Goal: Navigation & Orientation: Find specific page/section

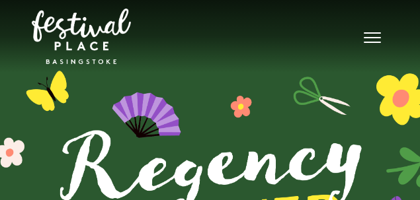
click at [370, 40] on button "Toggle navigation" at bounding box center [372, 35] width 33 height 19
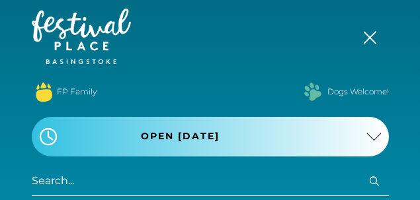
click at [368, 37] on span "Toggle navigation" at bounding box center [369, 38] width 13 height 13
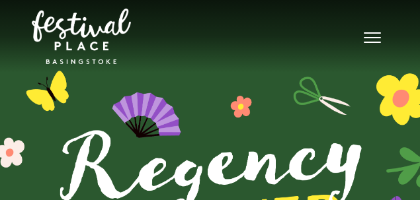
click at [374, 39] on button "Toggle navigation" at bounding box center [372, 35] width 33 height 19
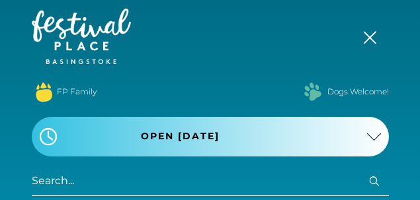
click at [369, 39] on span "Toggle navigation" at bounding box center [369, 37] width 13 height 13
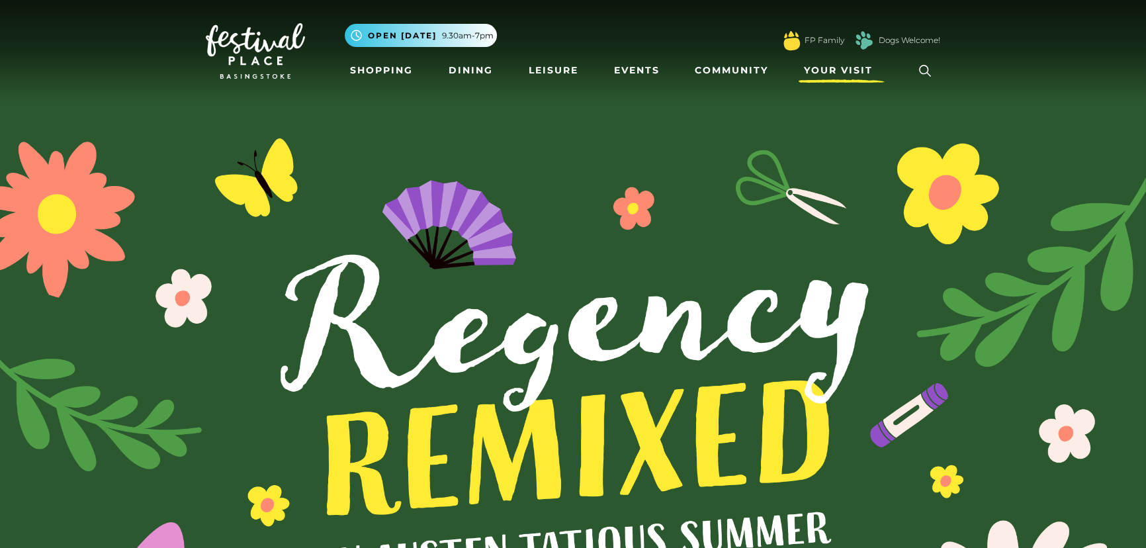
click at [419, 68] on span "Your Visit" at bounding box center [838, 71] width 69 height 14
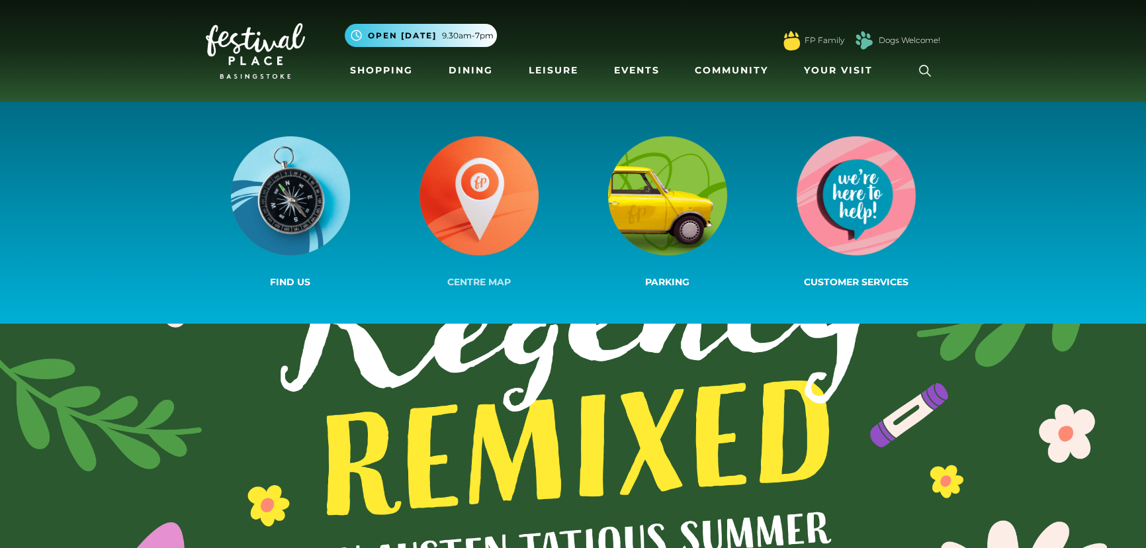
click at [419, 191] on img at bounding box center [478, 195] width 119 height 119
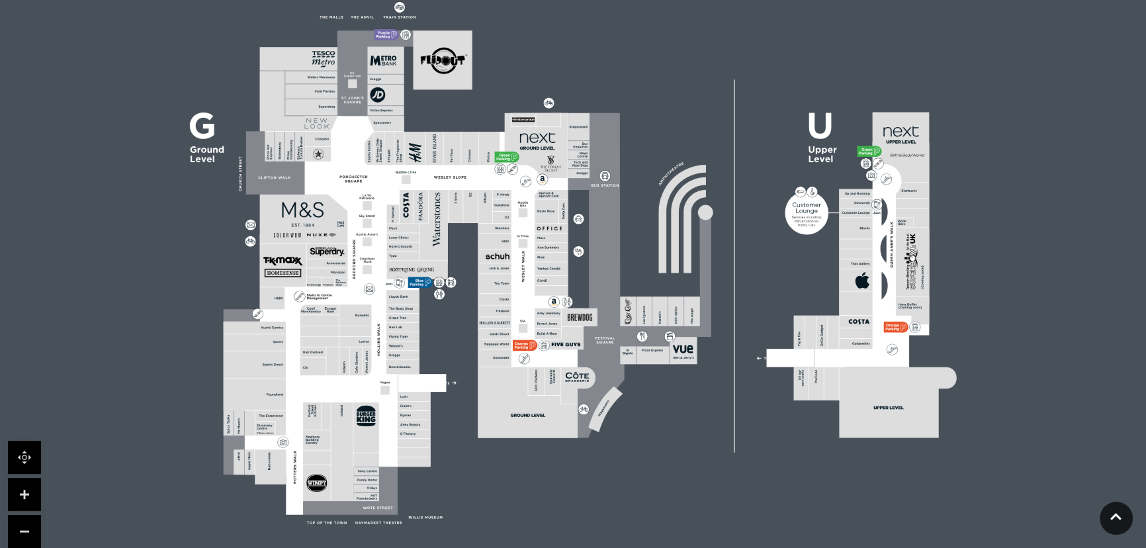
scroll to position [481, 0]
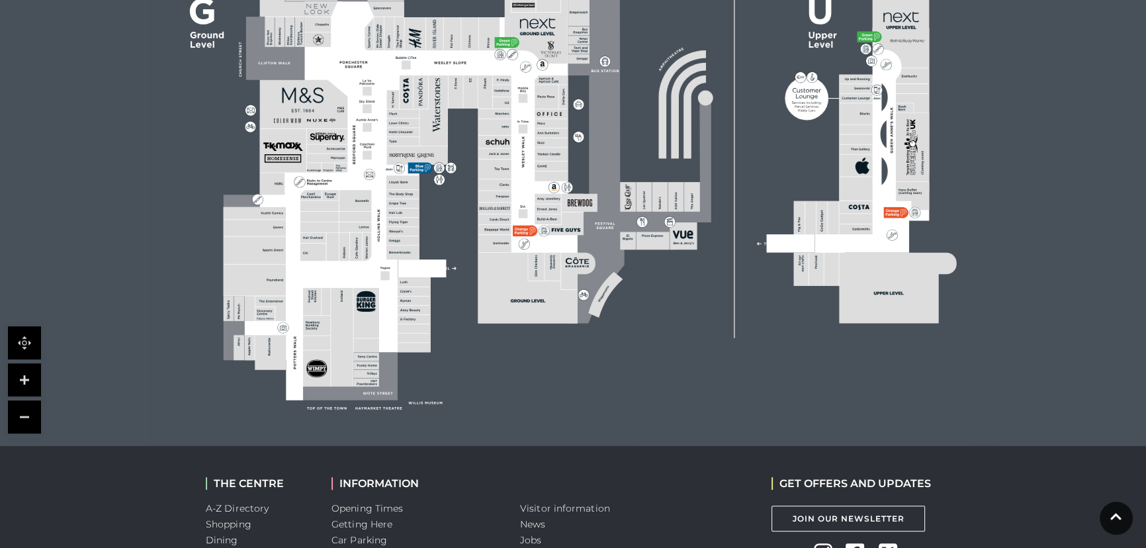
click at [26, 370] on link at bounding box center [24, 379] width 33 height 33
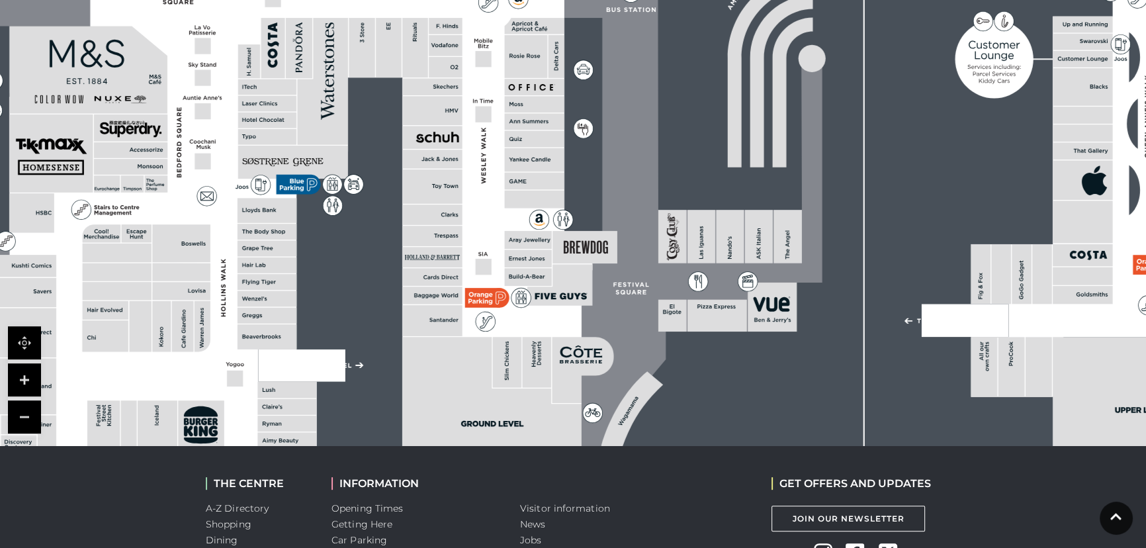
click at [439, 179] on rect at bounding box center [432, 186] width 60 height 34
click at [445, 214] on icon at bounding box center [445, 214] width 1 height 4
click at [445, 232] on rect at bounding box center [432, 236] width 60 height 21
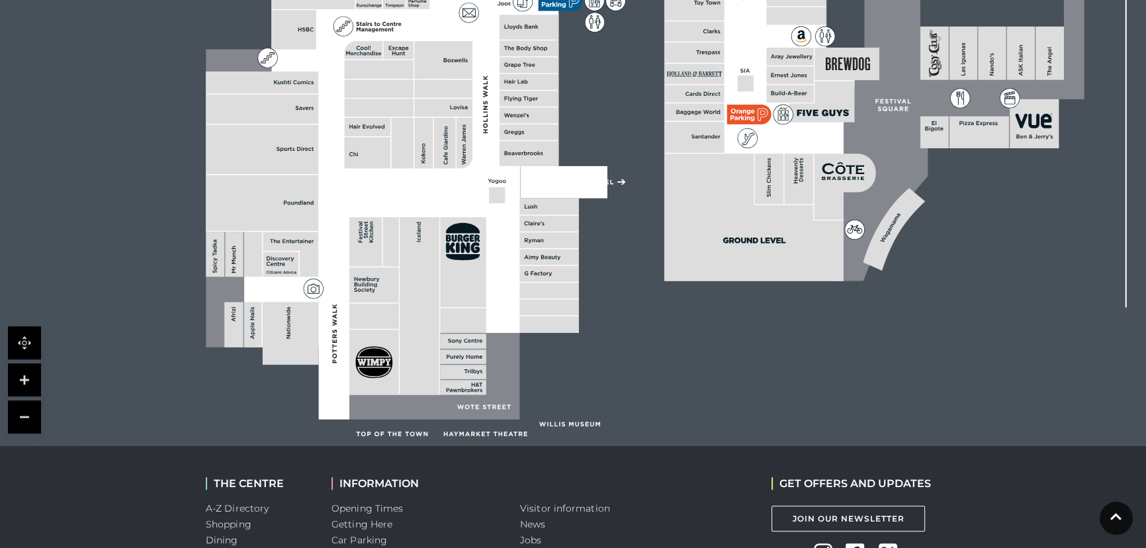
drag, startPoint x: 444, startPoint y: 354, endPoint x: 706, endPoint y: 171, distance: 319.7
click at [706, 171] on polygon at bounding box center [753, 216] width 179 height 127
click at [552, 286] on rect at bounding box center [548, 290] width 59 height 16
click at [552, 304] on rect at bounding box center [548, 307] width 59 height 16
click at [547, 321] on rect at bounding box center [548, 324] width 59 height 17
